Goal: Information Seeking & Learning: Learn about a topic

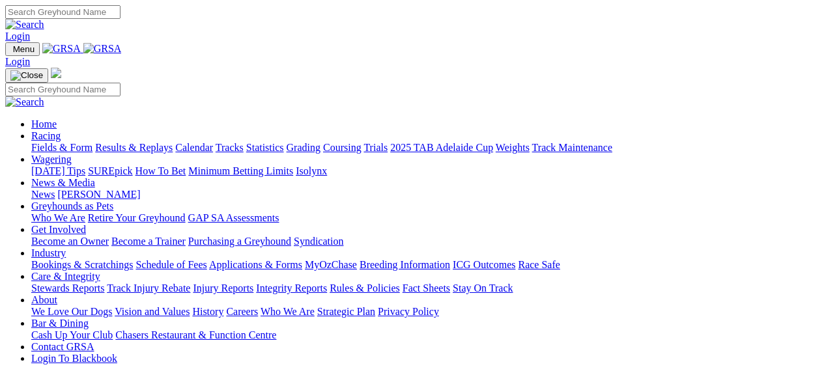
click at [62, 142] on link "Fields & Form" at bounding box center [61, 147] width 61 height 11
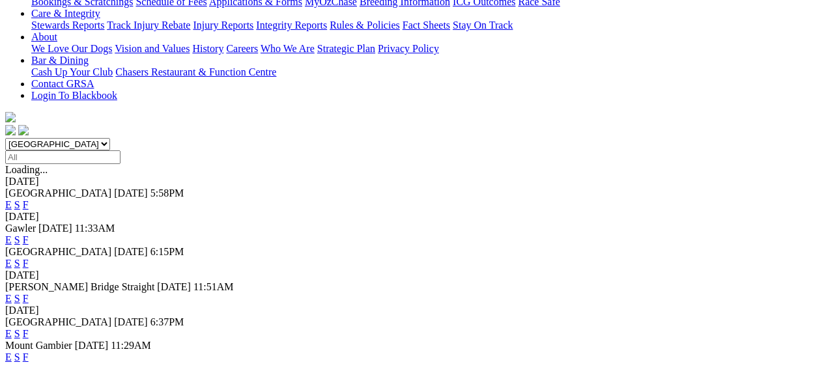
scroll to position [288, 0]
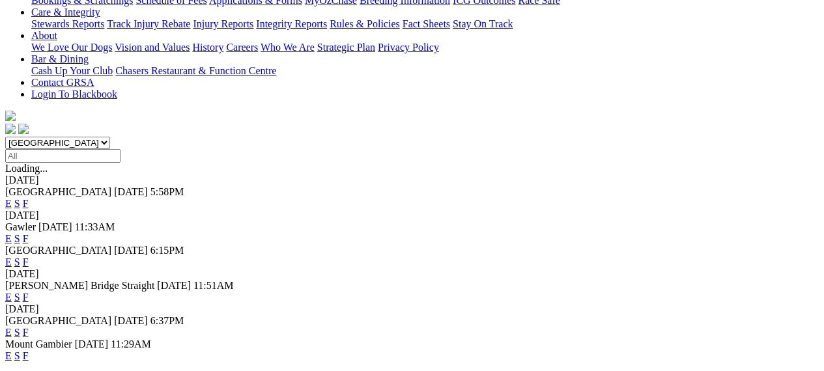
click at [12, 327] on link "E" at bounding box center [8, 332] width 7 height 11
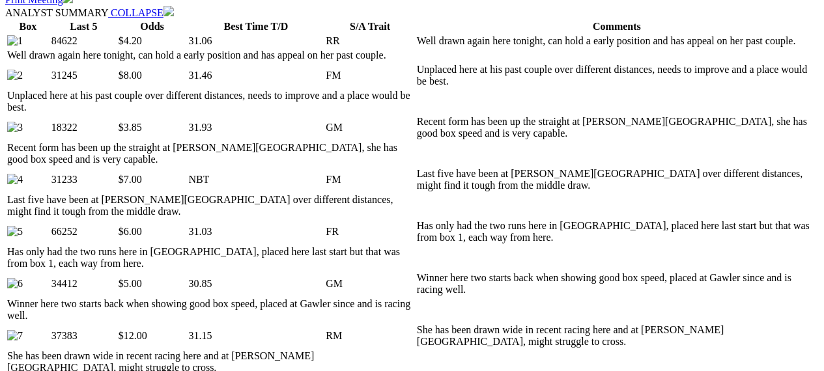
scroll to position [681, 21]
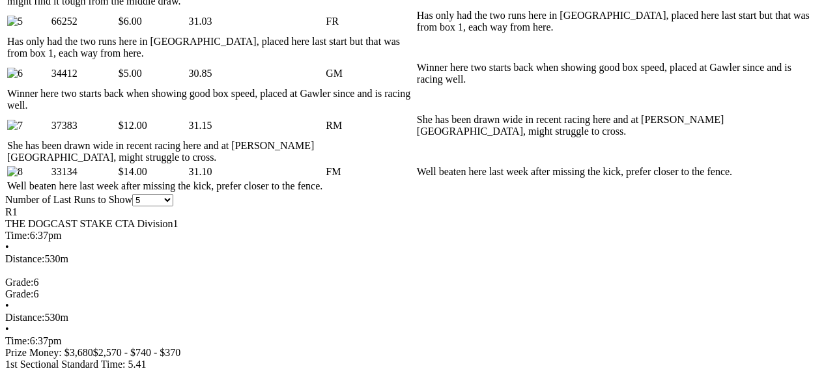
scroll to position [911, 6]
